Goal: Complete application form

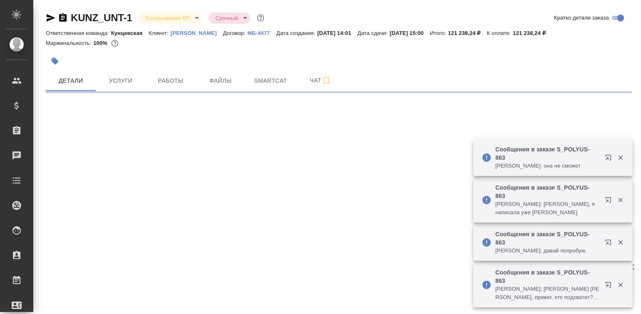
select select "RU"
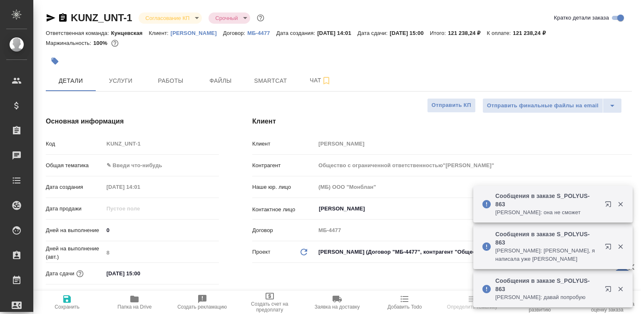
type input "Общество с ограниченной ответственностью"[PERSON_NAME]""
type textarea "x"
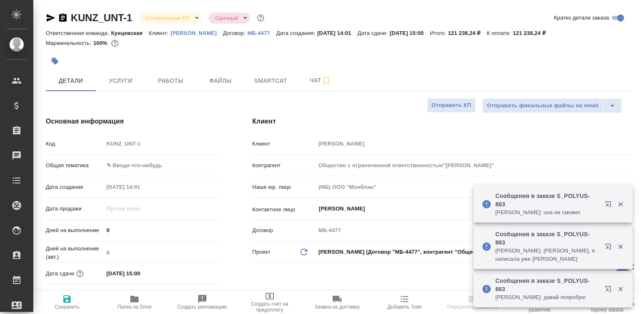
type textarea "x"
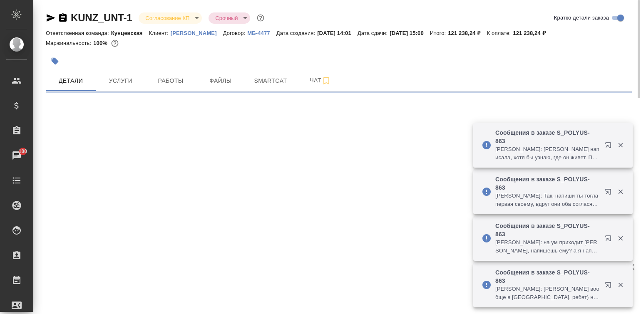
select select "RU"
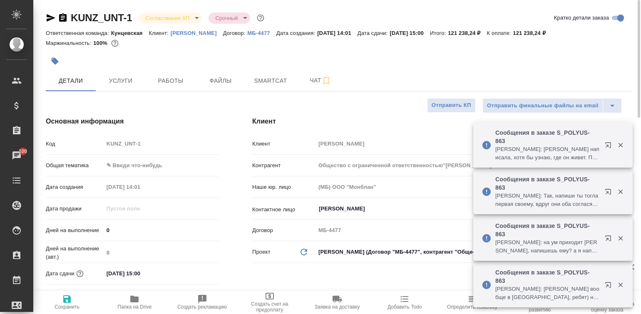
type input "Общество с ограниченной ответственностью"[PERSON_NAME]""
type textarea "x"
type input "Общество с ограниченной ответственностью"[PERSON_NAME]""
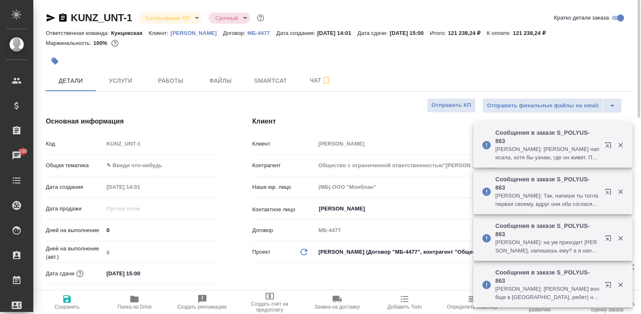
type textarea "x"
type input "Общество с ограниченной ответственностью"[PERSON_NAME]""
type textarea "x"
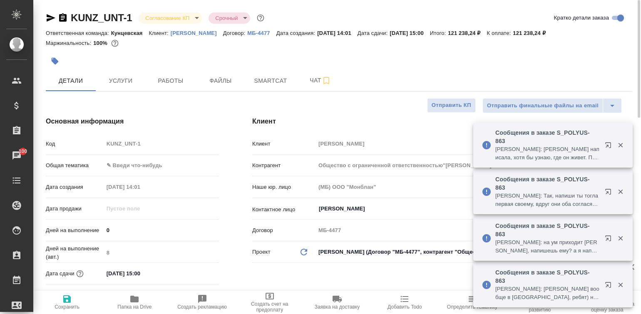
type textarea "x"
